Goal: Check status: Check status

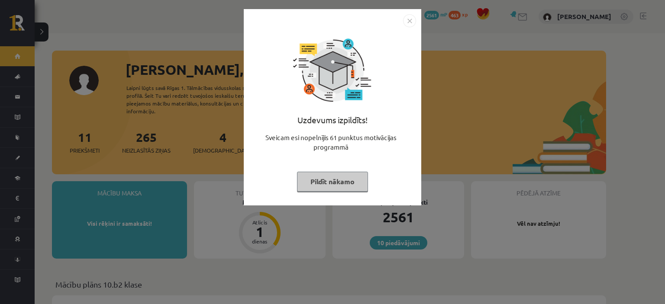
click at [410, 18] on img "Close" at bounding box center [409, 20] width 13 height 13
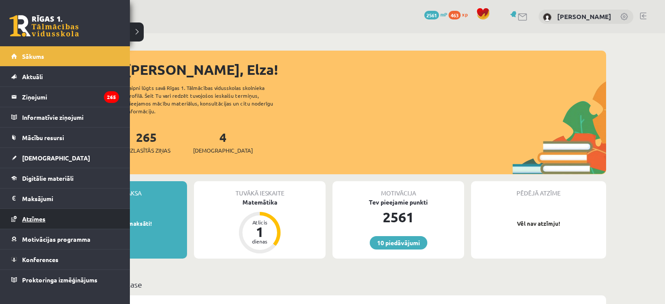
click at [36, 215] on span "Atzīmes" at bounding box center [33, 219] width 23 height 8
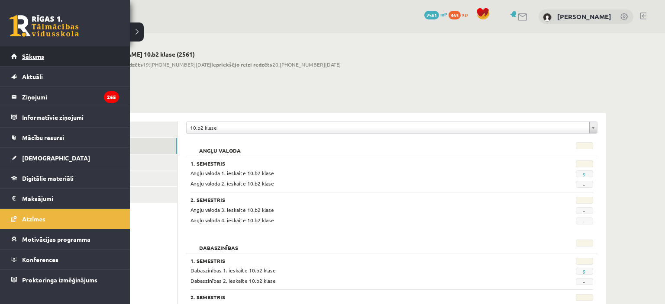
click at [36, 55] on span "Sākums" at bounding box center [33, 56] width 22 height 8
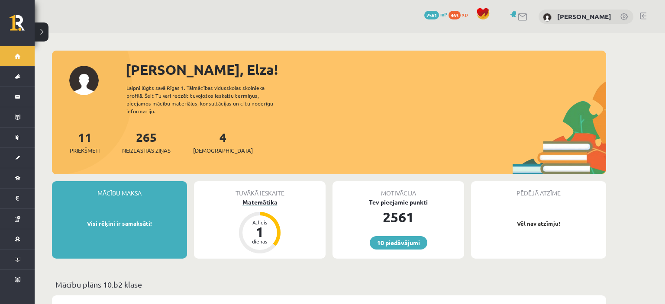
click at [257, 225] on div "1" at bounding box center [260, 232] width 26 height 14
